Goal: Task Accomplishment & Management: Manage account settings

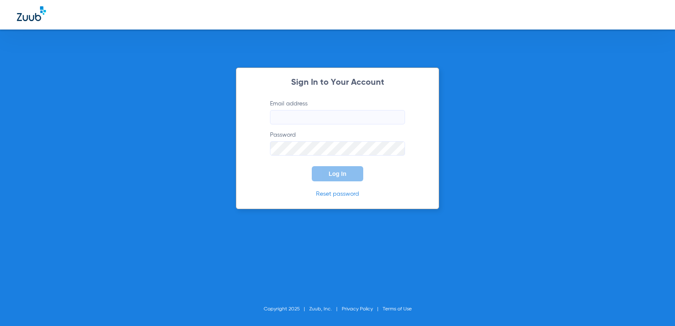
click at [324, 121] on input "Email address" at bounding box center [337, 117] width 135 height 14
type input "[EMAIL_ADDRESS][DOMAIN_NAME]"
click at [312, 166] on button "Log In" at bounding box center [337, 173] width 51 height 15
click at [252, 145] on div "Sign In to Your Account Email address [EMAIL_ADDRESS][DOMAIN_NAME] Password Log…" at bounding box center [337, 139] width 203 height 142
click at [312, 166] on button "Log In" at bounding box center [337, 173] width 51 height 15
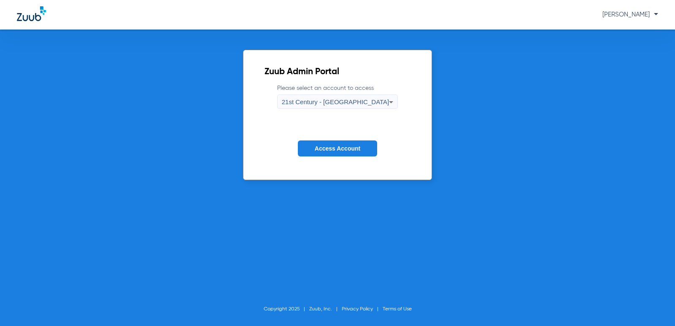
click at [347, 146] on span "Access Account" at bounding box center [338, 148] width 46 height 7
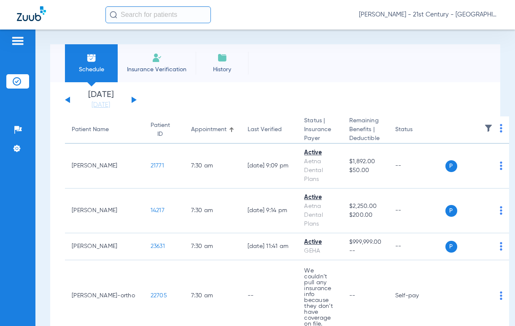
click at [498, 14] on span "[PERSON_NAME] - 21st Century - [GEOGRAPHIC_DATA]" at bounding box center [428, 15] width 139 height 8
click at [484, 13] on div at bounding box center [257, 163] width 515 height 326
click at [493, 14] on span "[PERSON_NAME] - 21st Century - [GEOGRAPHIC_DATA]" at bounding box center [428, 15] width 139 height 8
click at [419, 14] on div at bounding box center [257, 163] width 515 height 326
click at [496, 15] on span "[PERSON_NAME] - 21st Century - [GEOGRAPHIC_DATA]" at bounding box center [428, 15] width 139 height 8
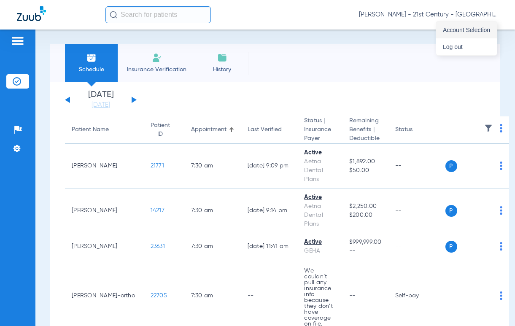
click at [476, 28] on span "Account Selection" at bounding box center [466, 30] width 47 height 6
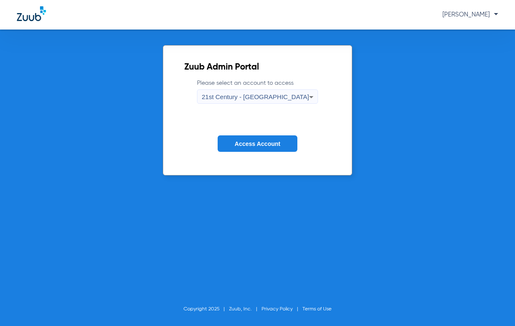
click at [281, 96] on span "21st Century - [GEOGRAPHIC_DATA]" at bounding box center [256, 96] width 108 height 7
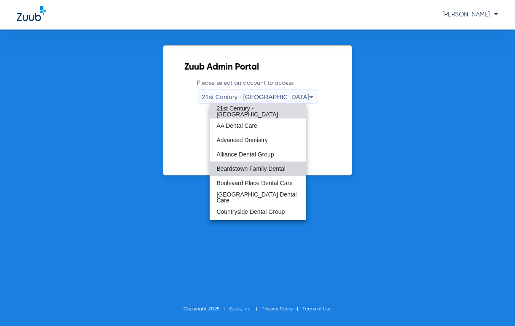
click at [260, 171] on span "Beardstown Family Dental" at bounding box center [250, 169] width 69 height 6
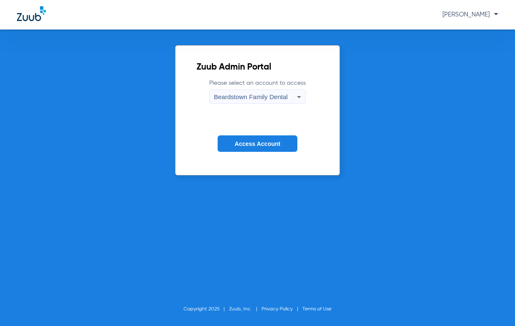
click at [256, 148] on button "Access Account" at bounding box center [257, 143] width 79 height 16
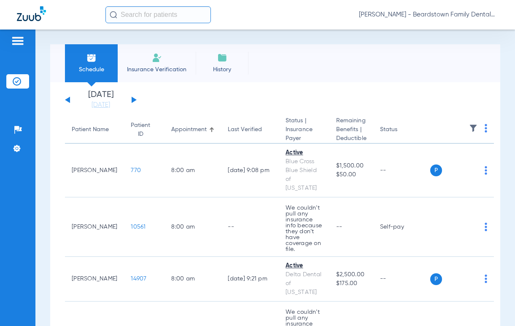
click at [490, 13] on span "[PERSON_NAME] - Beardstown Family Dental" at bounding box center [428, 15] width 139 height 8
click at [472, 26] on button "Account Selection" at bounding box center [466, 30] width 61 height 17
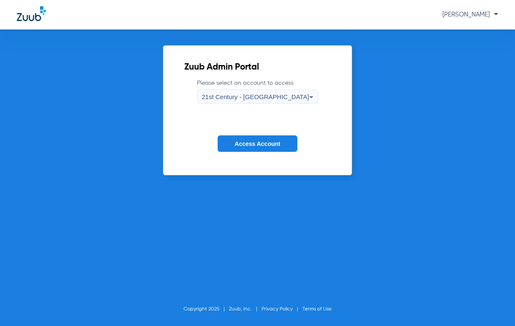
click at [306, 95] on icon at bounding box center [311, 97] width 10 height 10
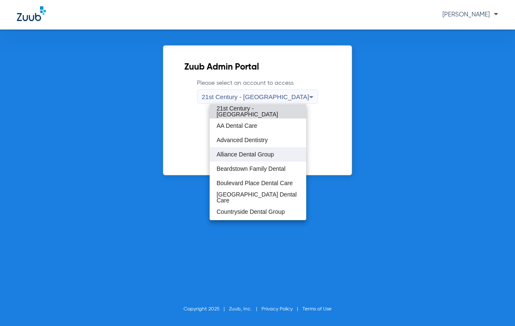
click at [250, 152] on span "Alliance Dental Group" at bounding box center [244, 154] width 57 height 6
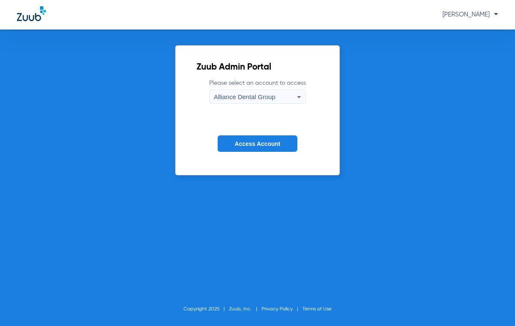
click at [270, 146] on span "Access Account" at bounding box center [258, 144] width 46 height 7
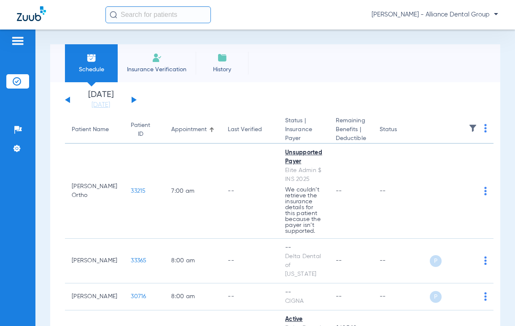
click at [132, 100] on button at bounding box center [134, 100] width 5 height 6
